Goal: Check status: Check status

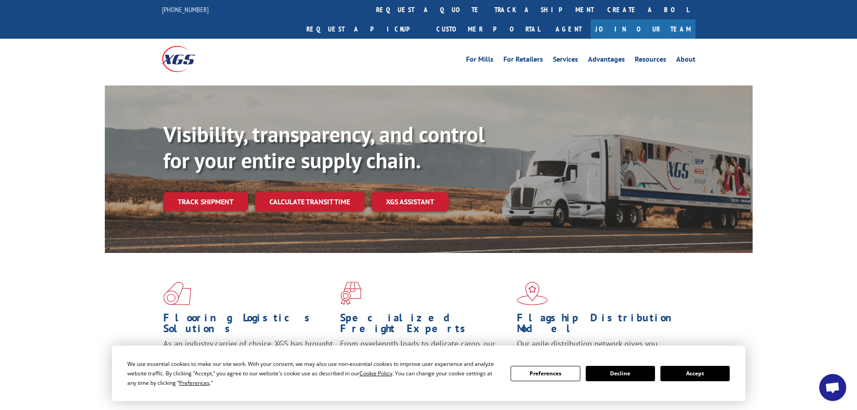
click at [701, 372] on button "Accept" at bounding box center [694, 373] width 69 height 15
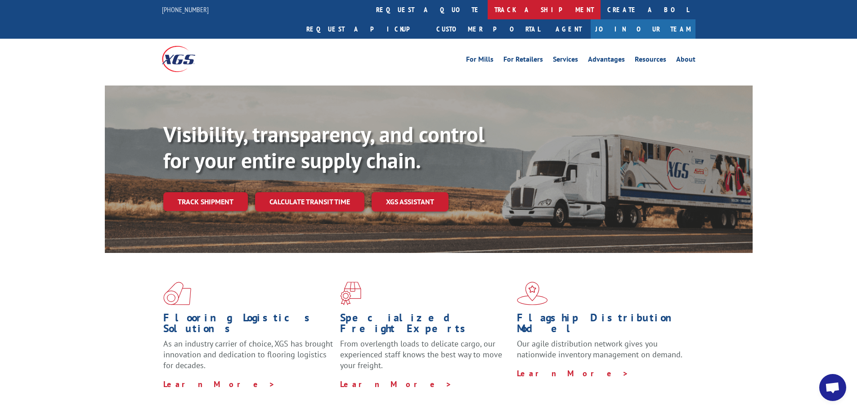
click at [487, 7] on link "track a shipment" at bounding box center [543, 9] width 113 height 19
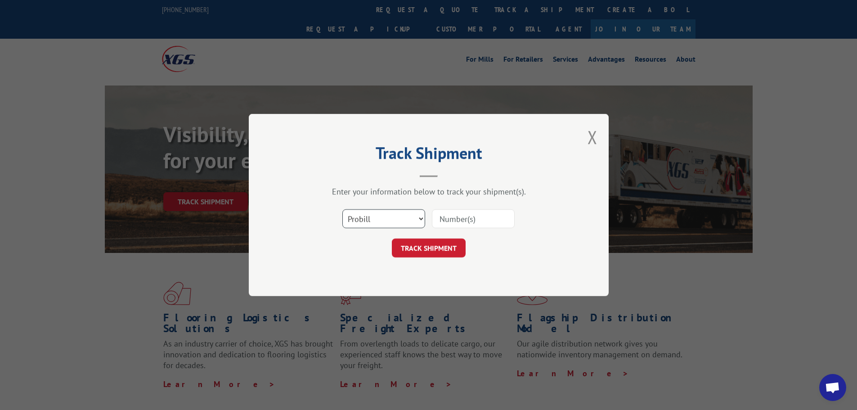
click at [365, 223] on select "Select category... Probill BOL PO" at bounding box center [383, 218] width 83 height 19
select select "bol"
click at [342, 209] on select "Select category... Probill BOL PO" at bounding box center [383, 218] width 83 height 19
click at [462, 219] on input at bounding box center [473, 218] width 83 height 19
paste input "7067654"
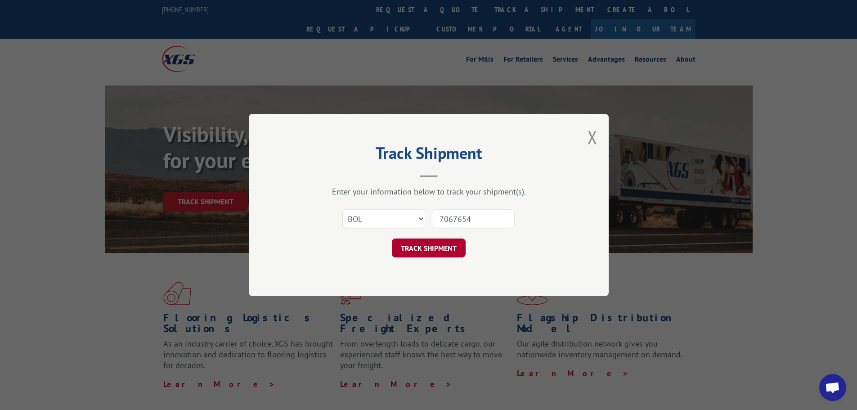
type input "7067654"
click at [415, 245] on button "TRACK SHIPMENT" at bounding box center [429, 247] width 74 height 19
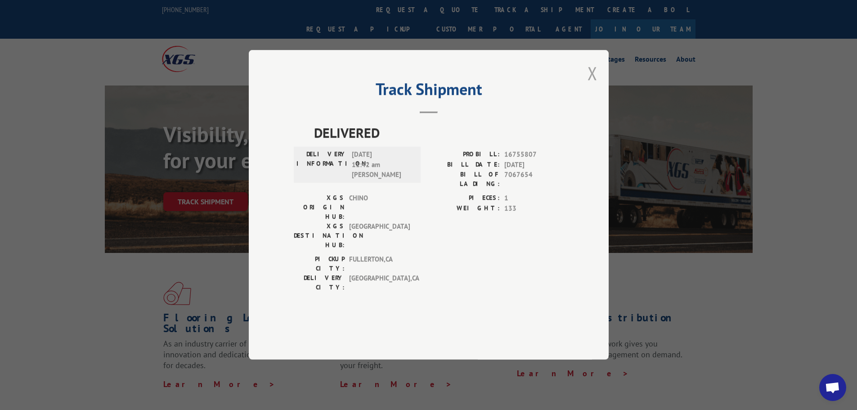
click at [594, 85] on button "Close modal" at bounding box center [592, 73] width 10 height 24
